Goal: Information Seeking & Learning: Learn about a topic

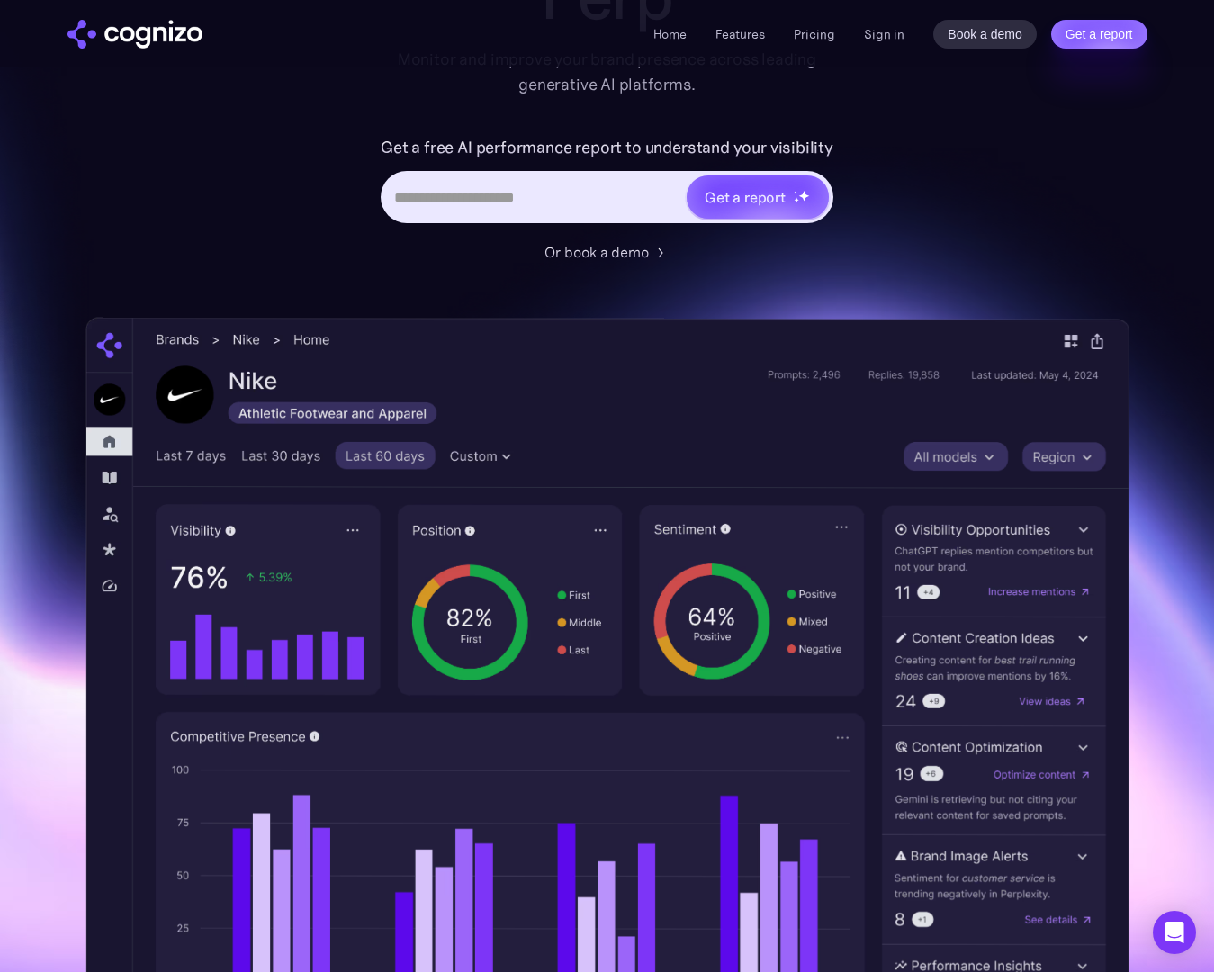
scroll to position [182, 0]
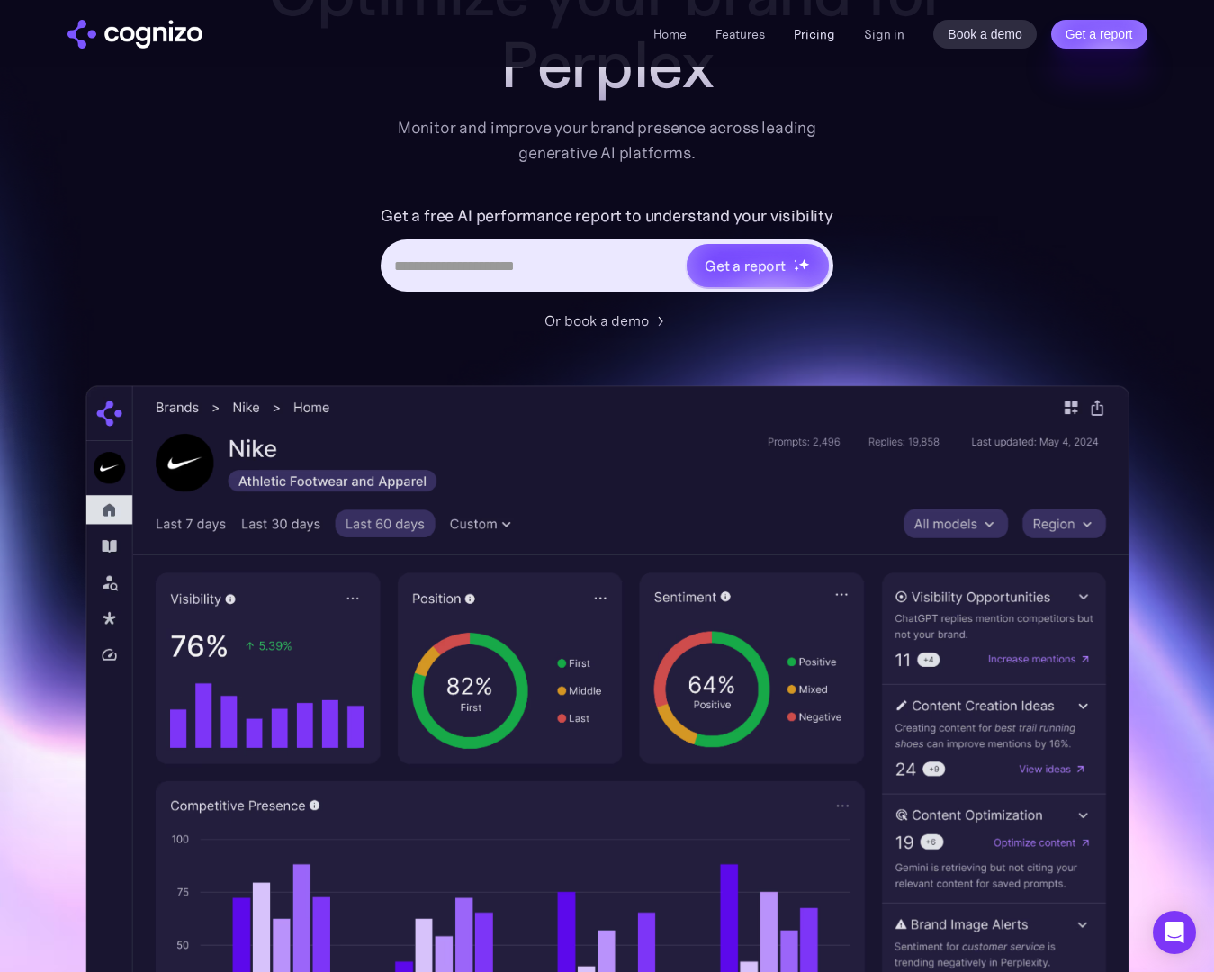
click at [826, 27] on link "Pricing" at bounding box center [814, 34] width 41 height 16
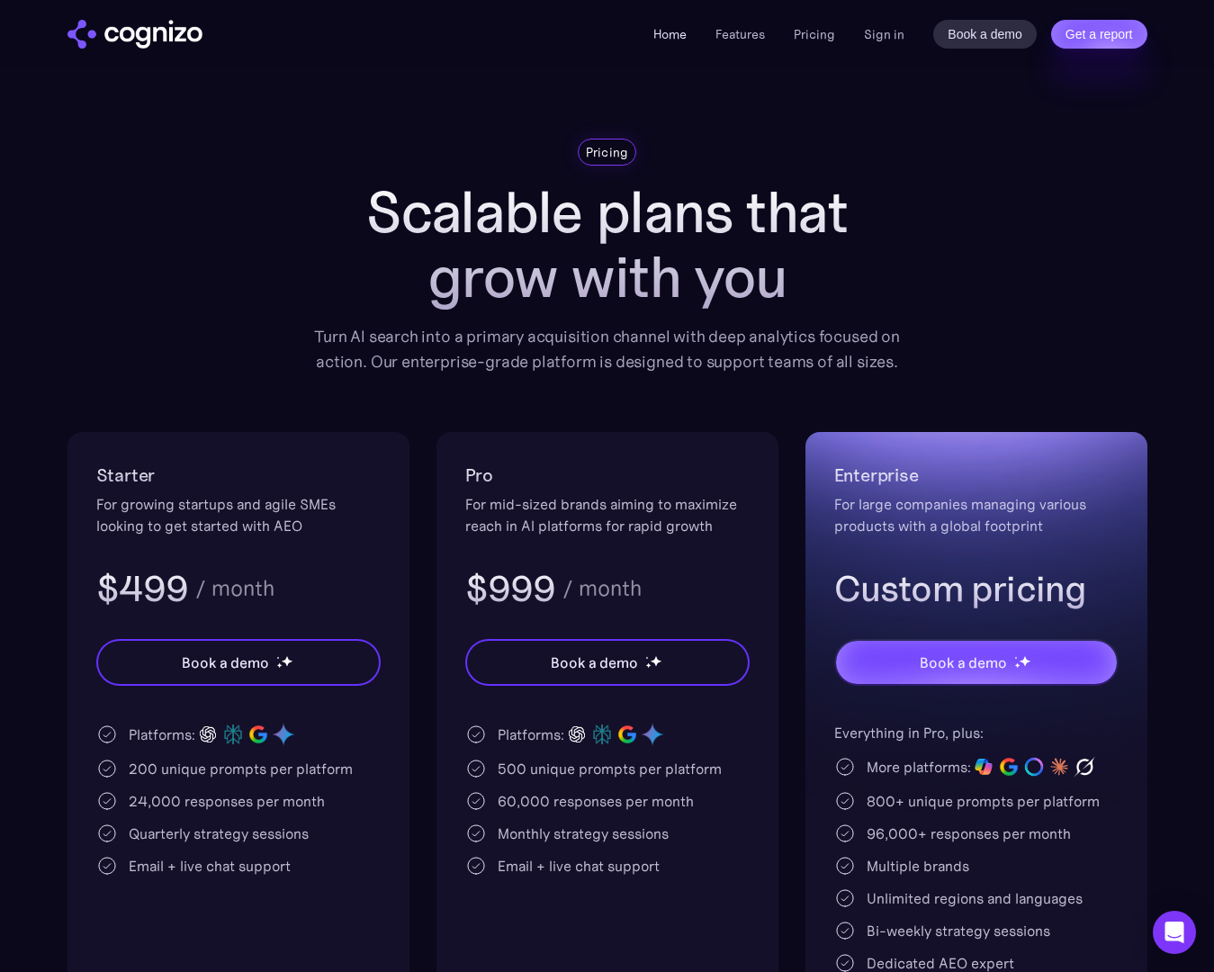
click at [677, 28] on link "Home" at bounding box center [670, 34] width 33 height 16
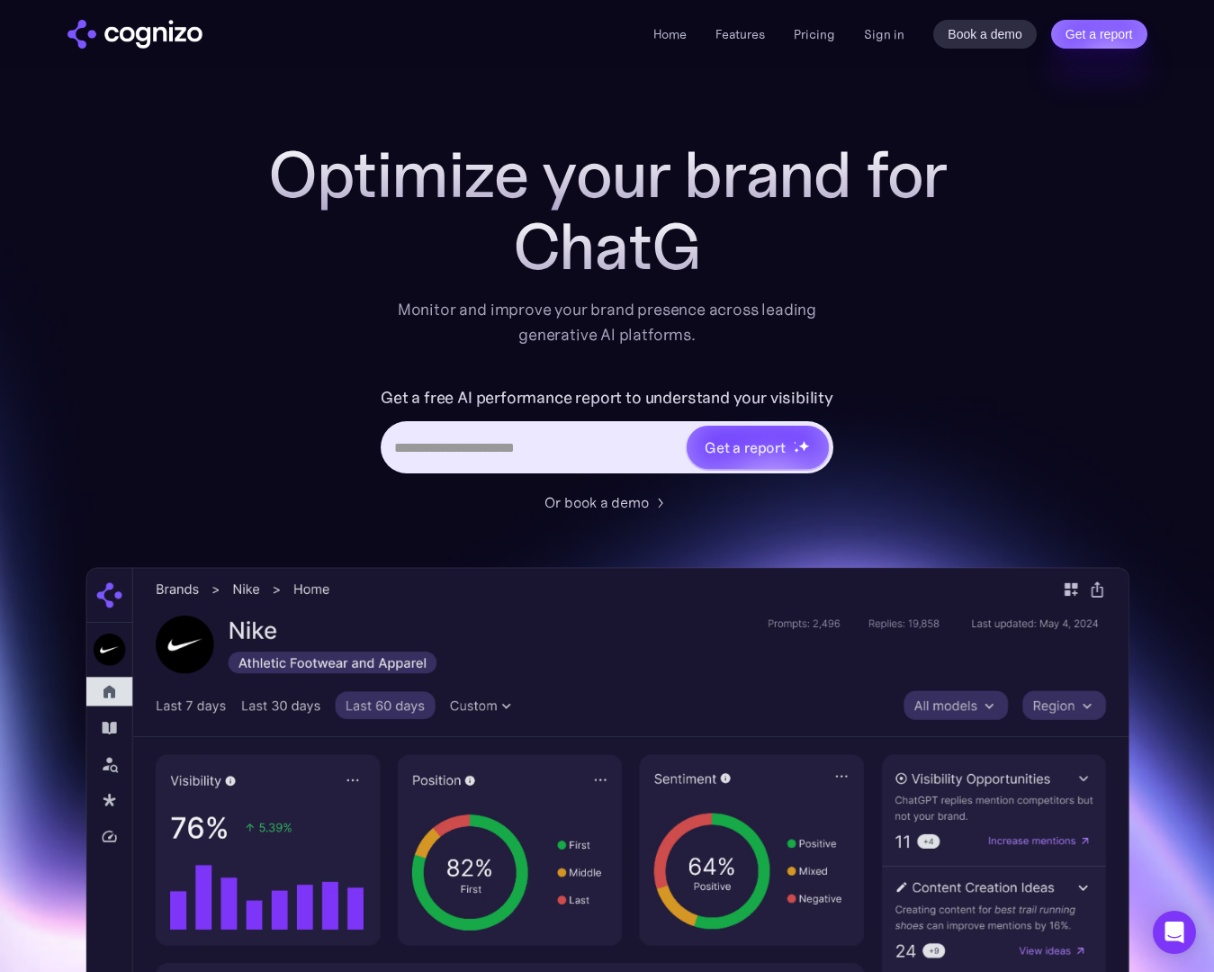
click at [194, 194] on div "Optimize your brand for ChatG Monitor and improve your brand presence across le…" at bounding box center [608, 730] width 1044 height 1183
click at [202, 213] on div "Optimize your brand for Gem Monitor and improve your brand presence across lead…" at bounding box center [608, 730] width 1044 height 1183
click at [246, 455] on div "Optimize your brand for Gemini Monitor and improve your brand presence across l…" at bounding box center [608, 730] width 1044 height 1183
click at [287, 423] on div "Get a free AI performance report to understand your visibility Get a report" at bounding box center [608, 438] width 720 height 108
